Goal: Find specific page/section: Find specific page/section

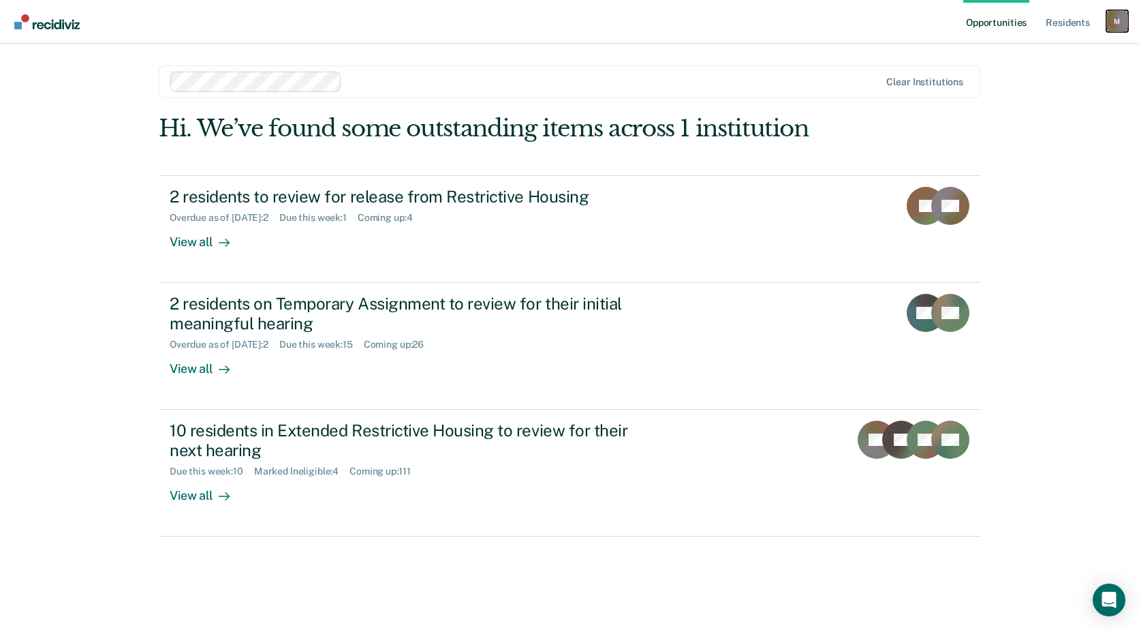
click at [1116, 20] on div "M" at bounding box center [1118, 21] width 22 height 22
click at [1021, 52] on link "Profile" at bounding box center [1063, 56] width 110 height 12
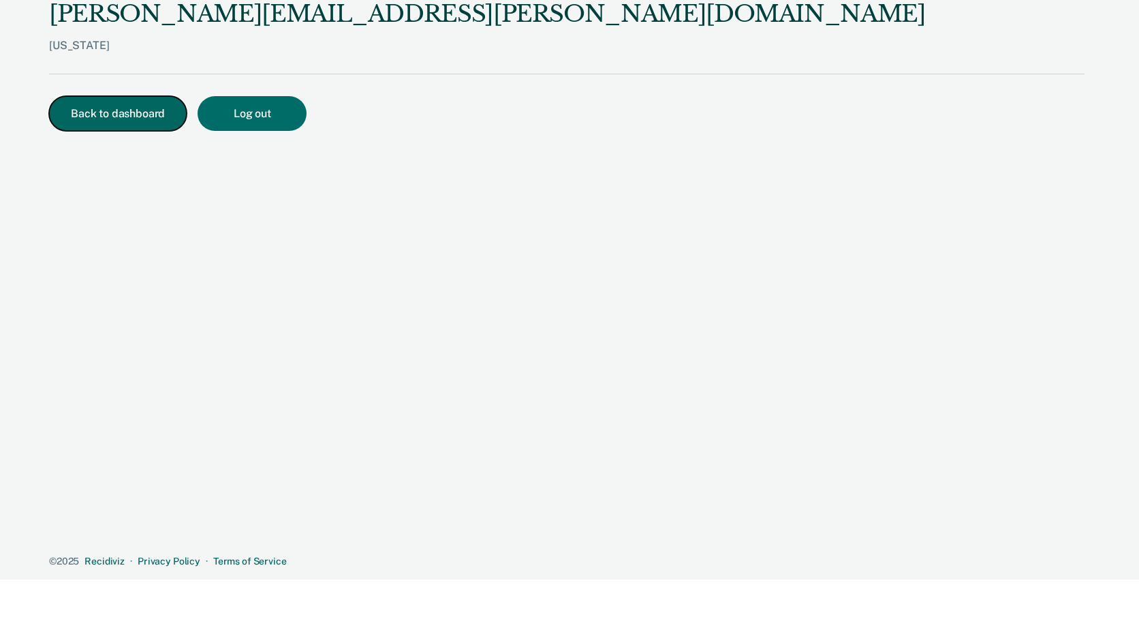
click at [117, 119] on button "Back to dashboard" at bounding box center [118, 113] width 138 height 35
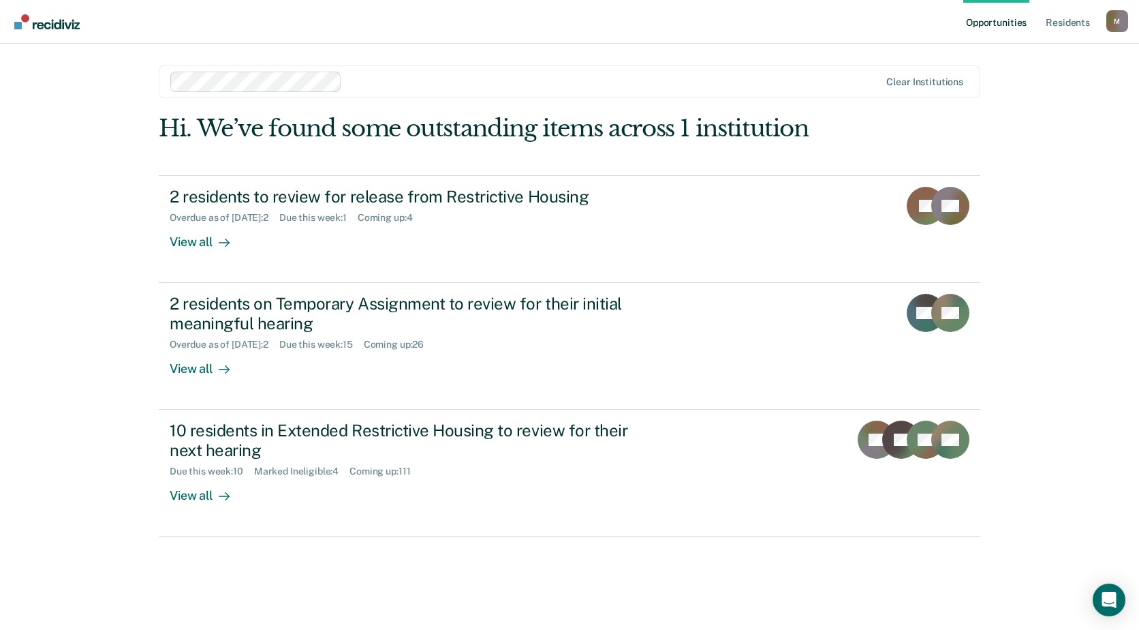
click at [410, 78] on div at bounding box center [614, 82] width 532 height 16
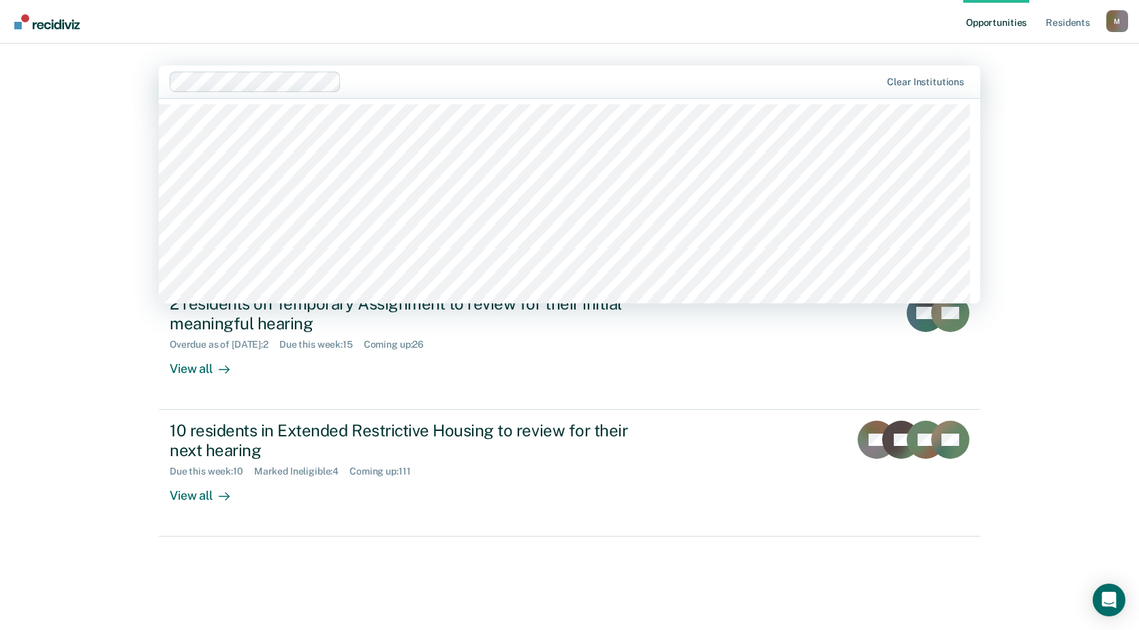
click at [1098, 104] on div "Opportunities Resident s [PERSON_NAME][EMAIL_ADDRESS][PERSON_NAME][DOMAIN_NAME]…" at bounding box center [569, 315] width 1139 height 630
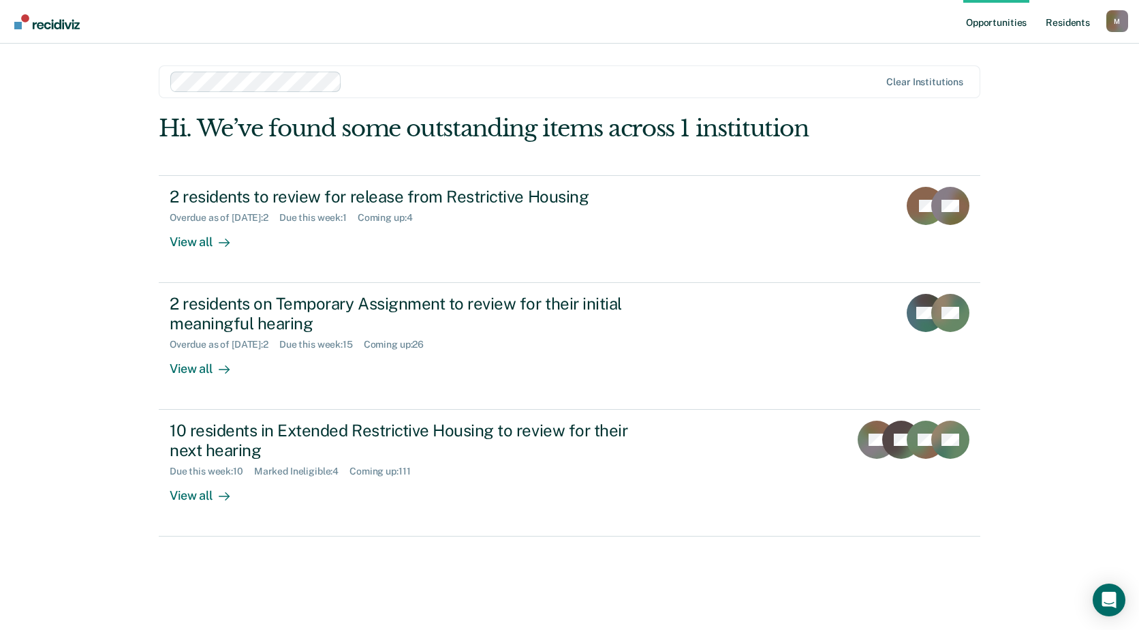
click at [1068, 29] on link "Resident s" at bounding box center [1068, 22] width 50 height 44
